Goal: Complete application form: Complete application form

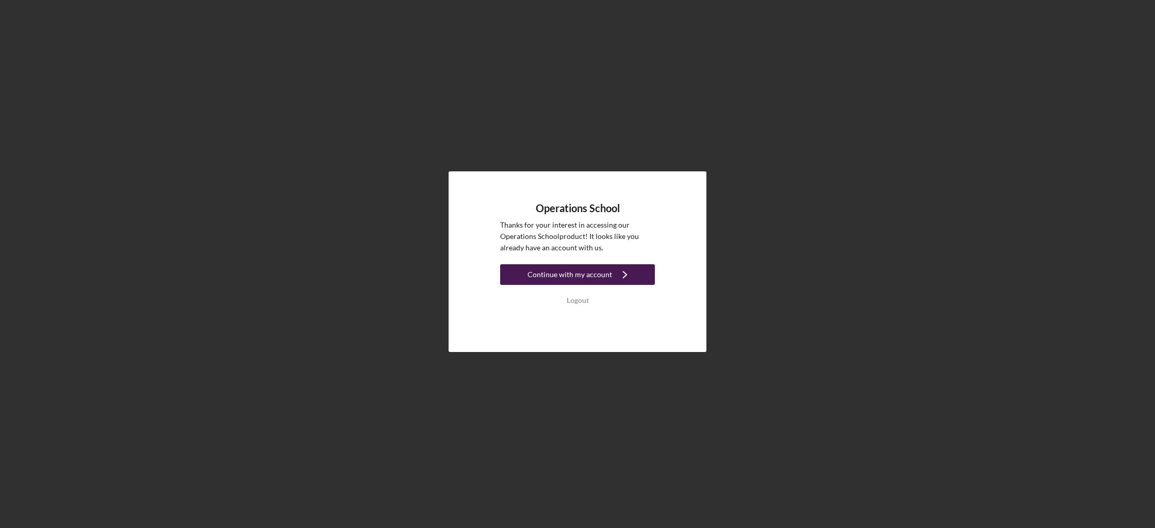
click at [584, 275] on div "Continue with my account" at bounding box center [570, 274] width 85 height 21
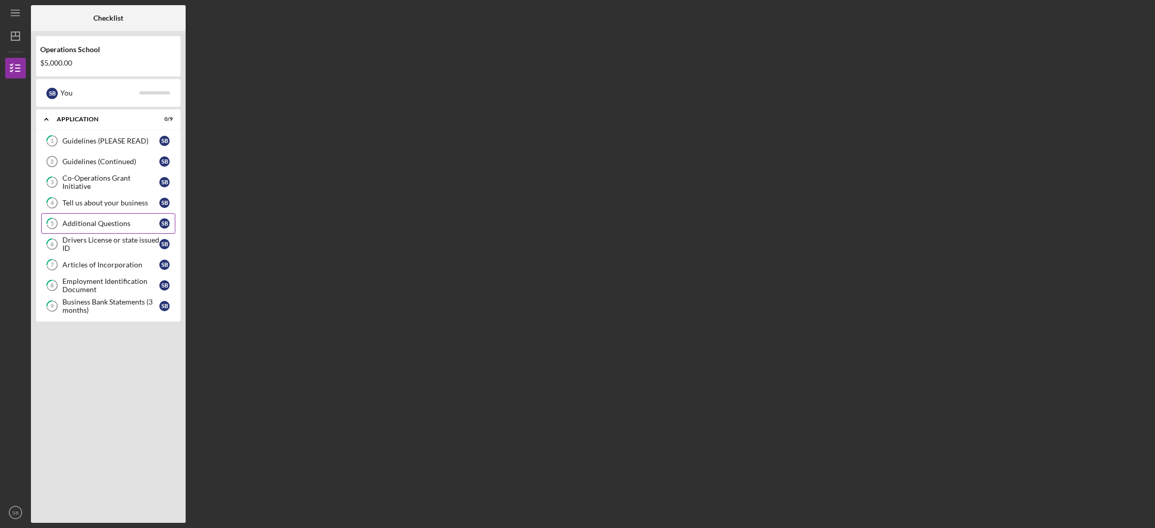
click at [113, 227] on link "5 Additional Questions S B" at bounding box center [108, 223] width 134 height 21
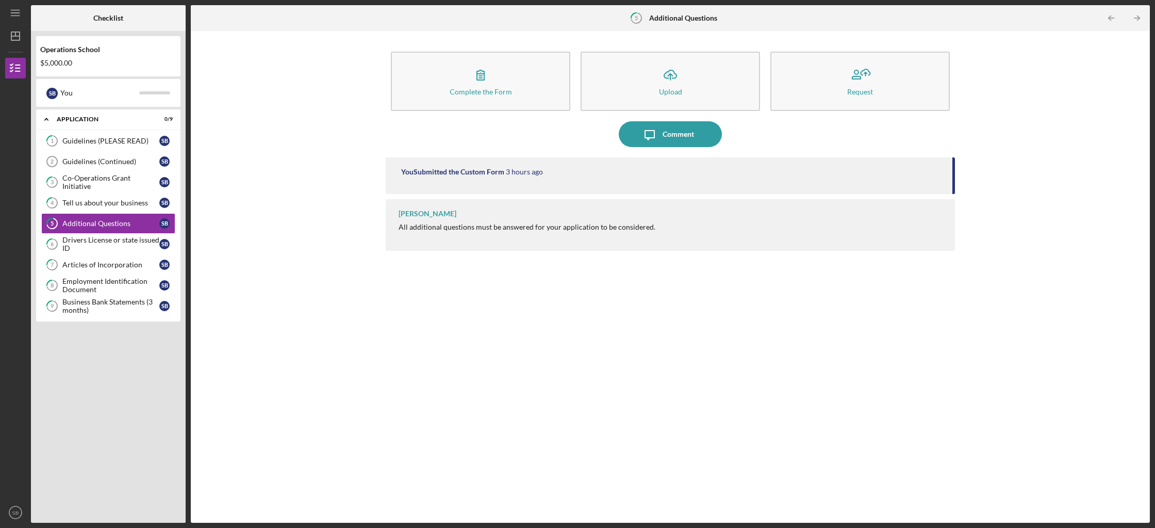
click at [504, 175] on div "You Submitted the Custom Form" at bounding box center [452, 172] width 103 height 8
click at [93, 303] on div "Business Bank Statements (3 months)" at bounding box center [110, 306] width 97 height 17
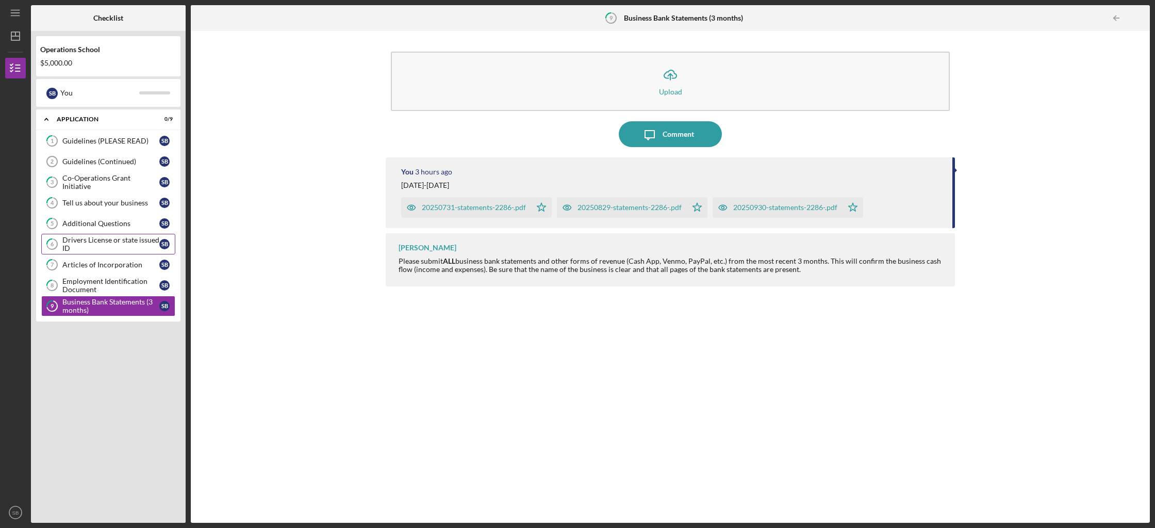
click at [101, 235] on link "6 Drivers License or state issued ID S B" at bounding box center [108, 244] width 134 height 21
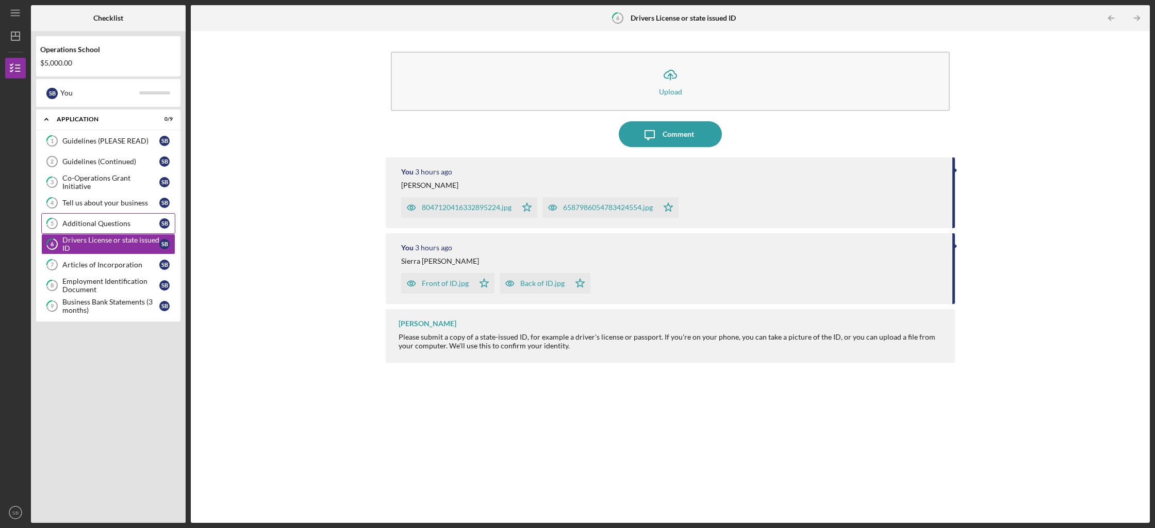
click at [102, 226] on div "Additional Questions" at bounding box center [110, 223] width 97 height 8
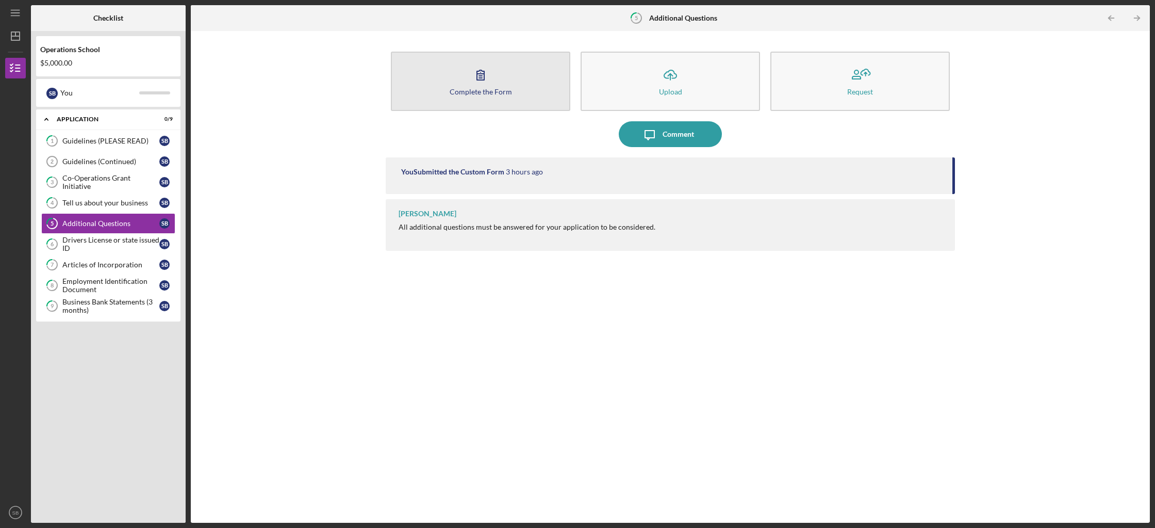
click at [433, 90] on button "Complete the Form Form" at bounding box center [481, 81] width 180 height 59
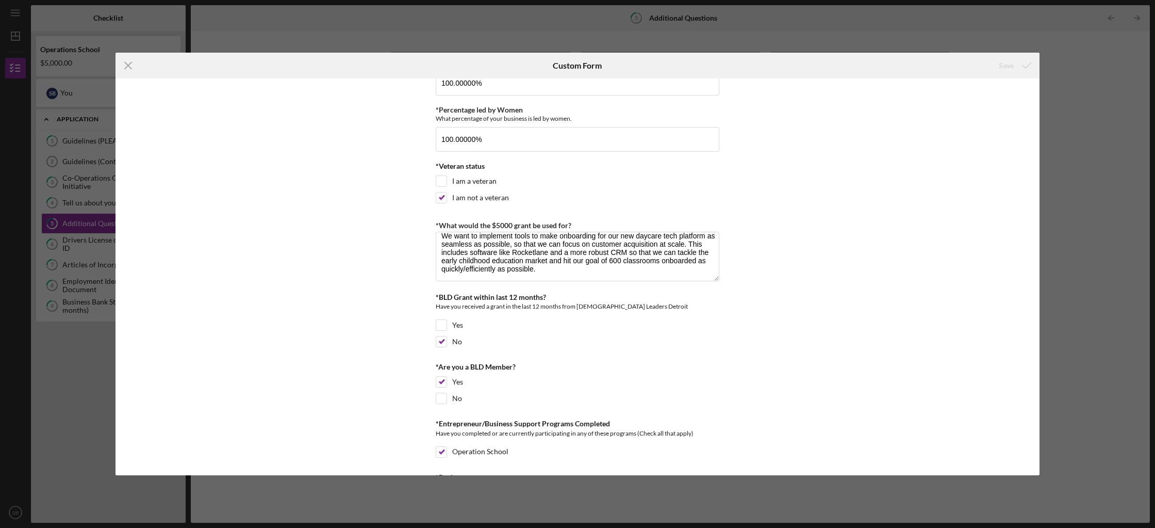
scroll to position [38, 0]
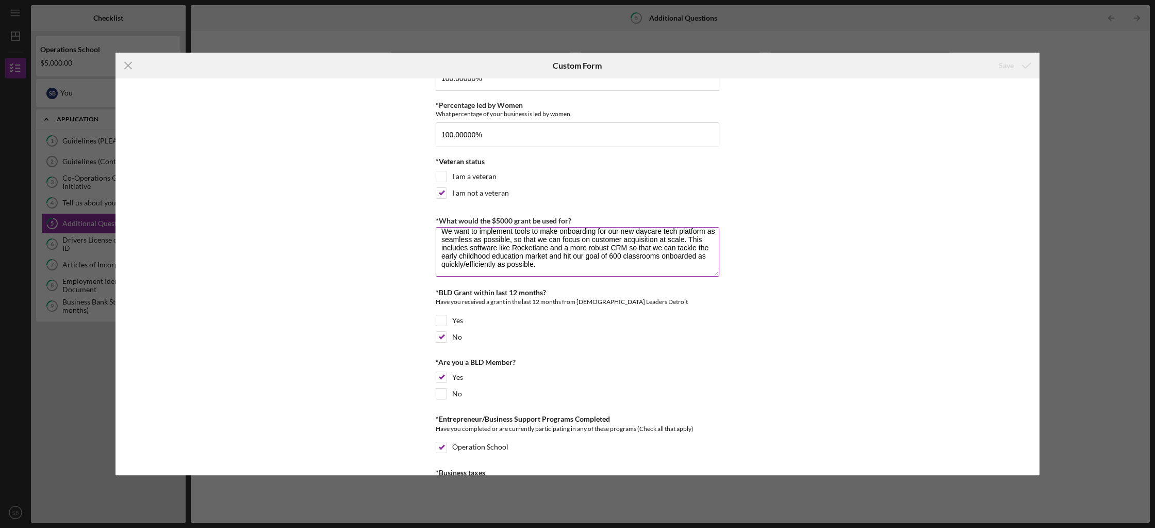
click at [557, 266] on textarea "We want to implement tools to make onboarding for our new daycare tech platform…" at bounding box center [578, 252] width 284 height 50
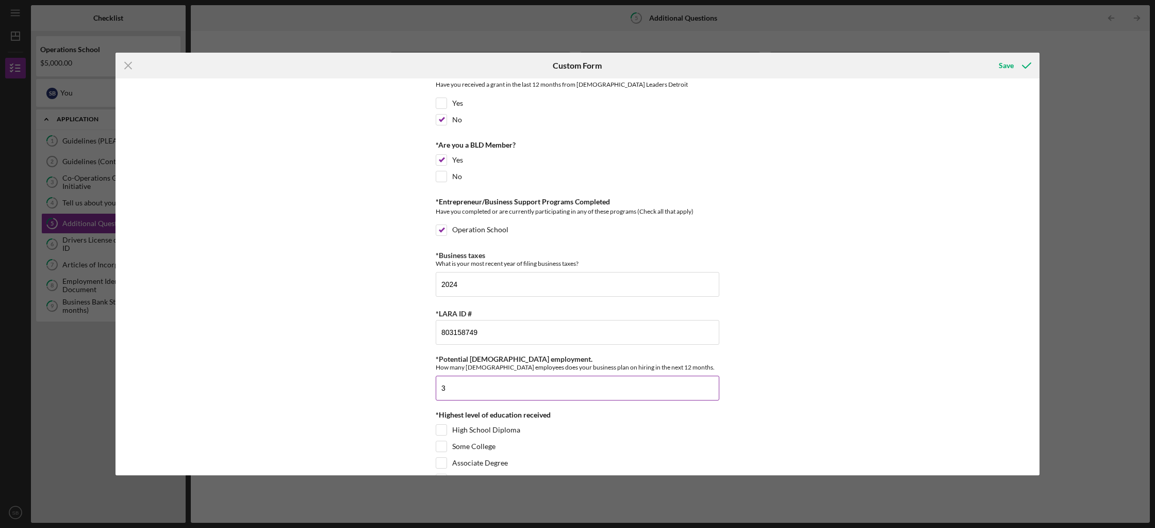
scroll to position [302, 0]
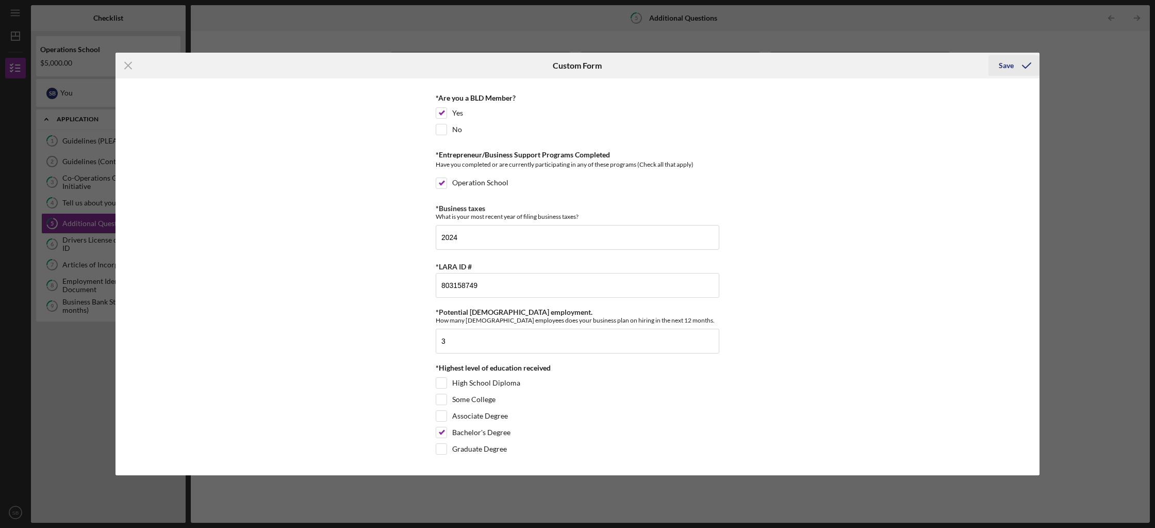
type textarea "We want to implement tools to make onboarding for our new daycare tech platform…"
click at [1006, 61] on div "Save" at bounding box center [1006, 65] width 15 height 21
